Goal: Download file/media

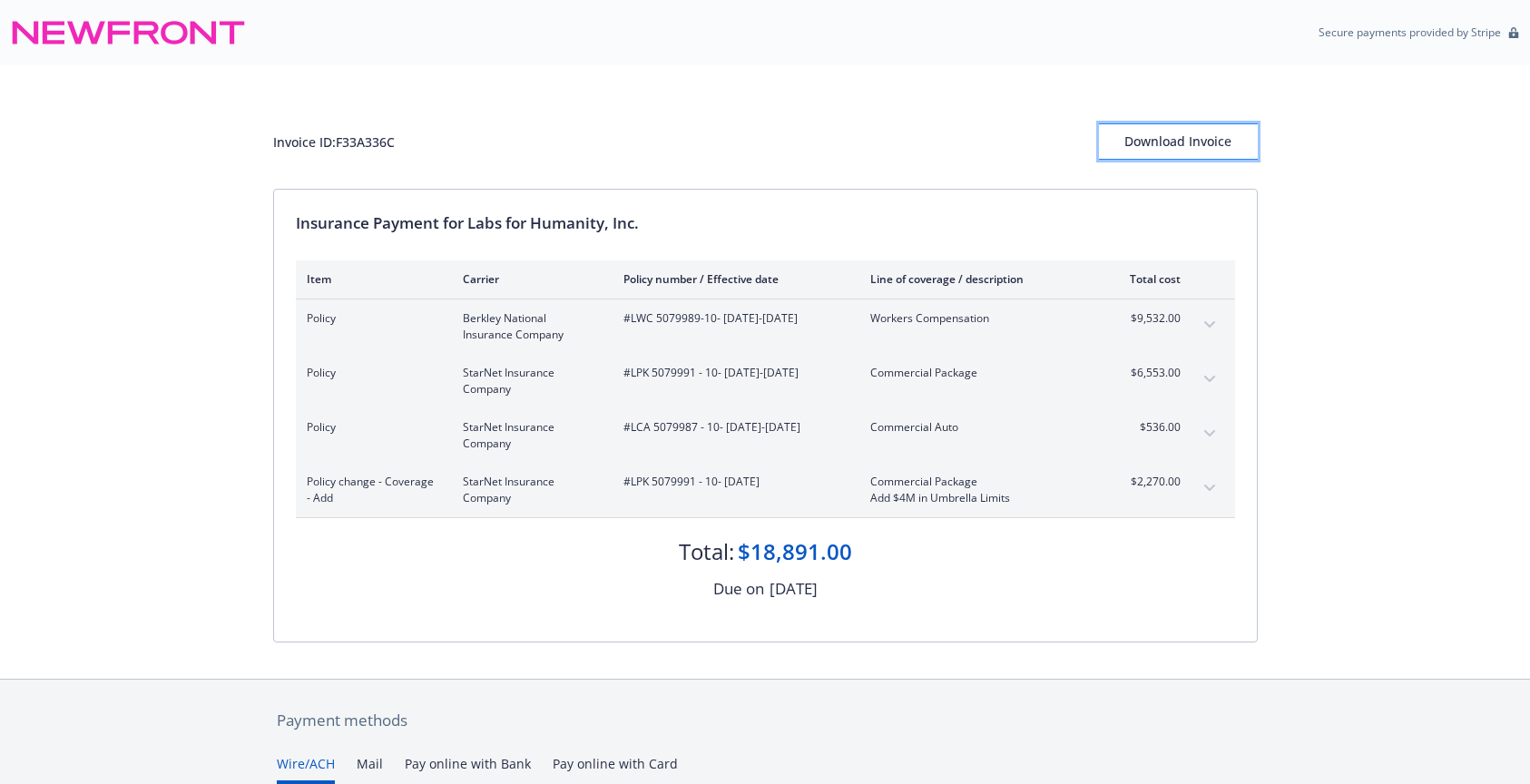
click at [1154, 153] on div "Download Invoice" at bounding box center [1179, 141] width 159 height 35
